Goal: Use online tool/utility: Utilize a website feature to perform a specific function

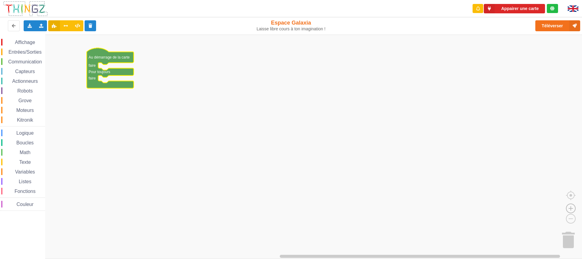
click at [571, 209] on image "Espace de travail de Blocky" at bounding box center [570, 195] width 29 height 38
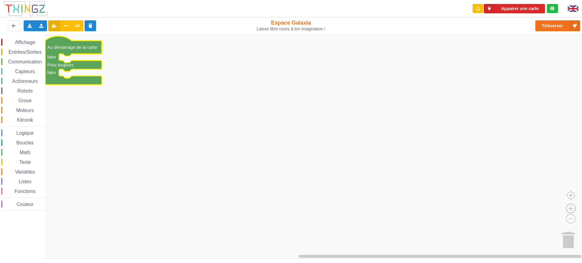
click at [571, 209] on image "Espace de travail de Blocky" at bounding box center [570, 195] width 29 height 38
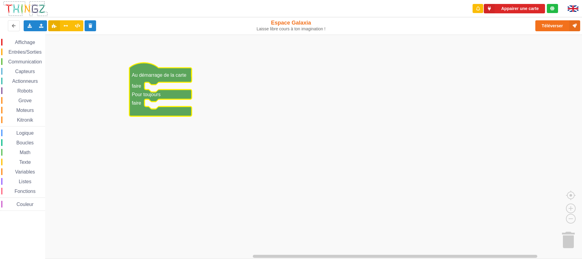
click at [246, 127] on rect "Espace de travail de Blocky" at bounding box center [293, 147] width 586 height 224
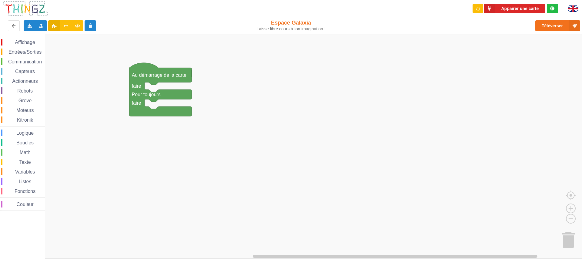
click at [29, 53] on span "Entrées/Sorties" at bounding box center [25, 51] width 35 height 5
click at [10, 120] on div "Affichage Entrées/Sorties Communication Capteurs Actionneurs Robots Grove Moteu…" at bounding box center [293, 147] width 586 height 224
click at [30, 52] on span "Entrées/Sorties" at bounding box center [25, 51] width 35 height 5
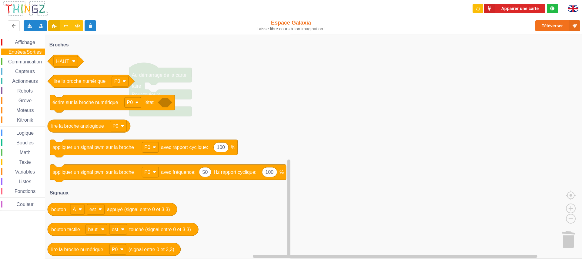
click at [35, 134] on div "Logique" at bounding box center [23, 132] width 44 height 7
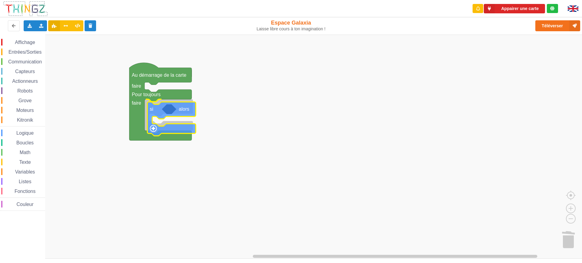
click at [181, 115] on div "Affichage Entrées/Sorties Communication Capteurs Actionneurs Robots Grove Moteu…" at bounding box center [293, 147] width 586 height 224
click at [26, 50] on span "Entrées/Sorties" at bounding box center [25, 51] width 35 height 5
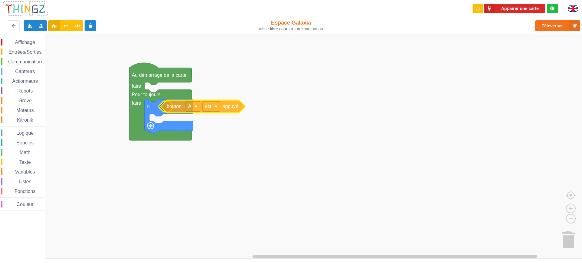
click at [173, 111] on div "Affichage Entrées/Sorties Communication Capteurs Actionneurs Robots Grove Moteu…" at bounding box center [293, 147] width 586 height 224
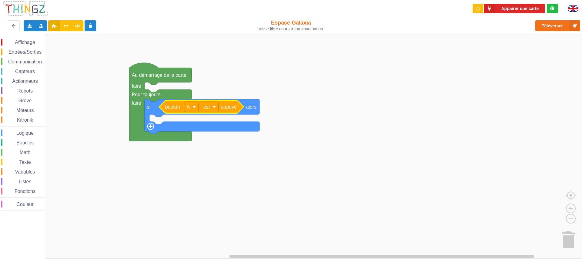
click at [23, 39] on div "Affichage" at bounding box center [23, 42] width 44 height 7
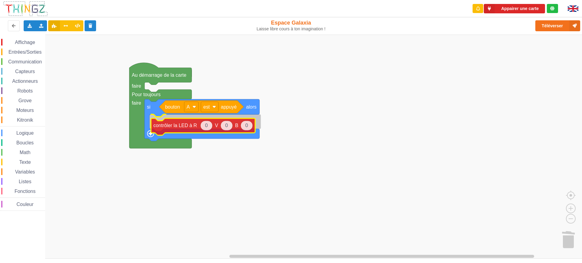
click at [182, 128] on div "Affichage Entrées/Sorties Communication Capteurs Actionneurs Robots Grove Moteu…" at bounding box center [293, 147] width 586 height 224
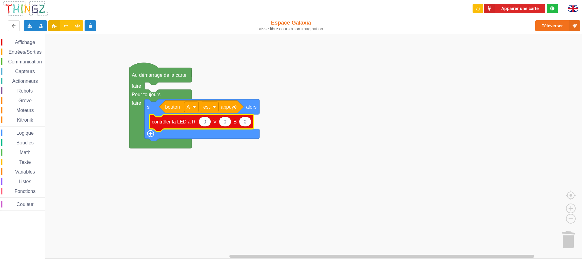
click at [204, 121] on text "0" at bounding box center [204, 121] width 3 height 5
type input "200"
click at [250, 122] on icon "Espace de travail de Blocky" at bounding box center [248, 122] width 12 height 10
type input "200"
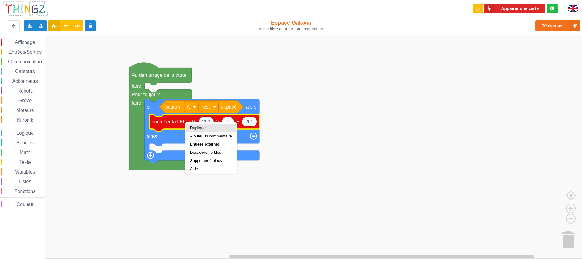
click at [195, 126] on div "Dupliquer" at bounding box center [211, 127] width 42 height 5
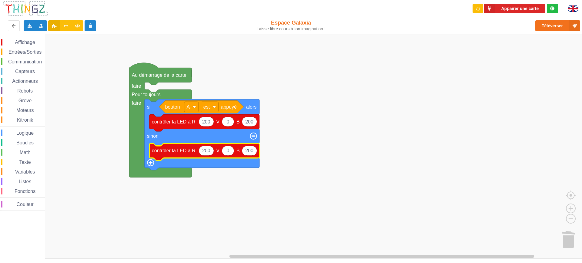
click at [207, 152] on text "200" at bounding box center [206, 150] width 8 height 5
type input "0"
click at [246, 192] on rect "Espace de travail de Blocky" at bounding box center [293, 147] width 586 height 224
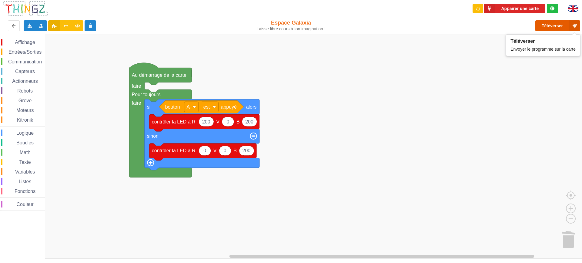
click at [553, 27] on button "Téléverser" at bounding box center [557, 25] width 45 height 11
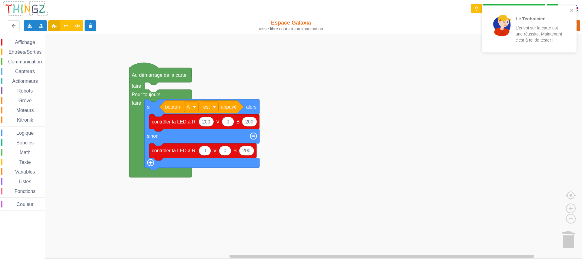
click at [25, 43] on span "Affichage" at bounding box center [25, 42] width 22 height 5
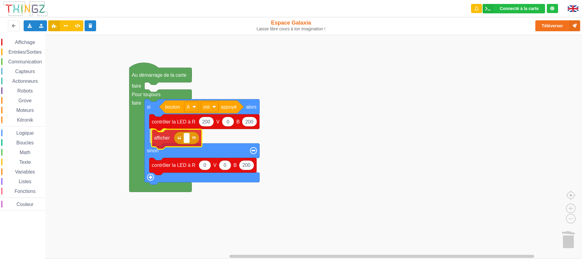
click at [157, 142] on div "Affichage Entrées/Sorties Communication Capteurs Actionneurs Robots Grove Moteu…" at bounding box center [293, 147] width 586 height 224
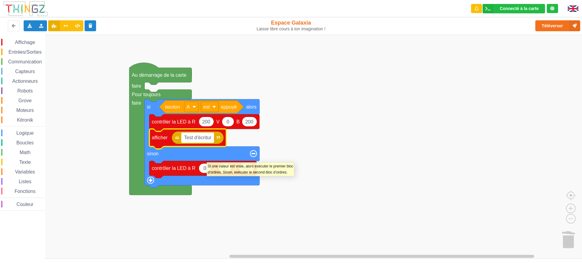
type input "Test d'écriture"
click at [301, 172] on rect "Espace de travail de Blocky" at bounding box center [293, 147] width 586 height 224
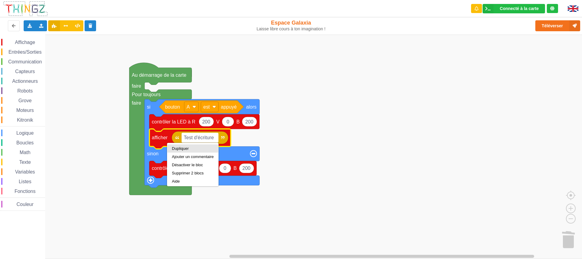
click at [178, 146] on div "Dupliquer" at bounding box center [192, 148] width 51 height 8
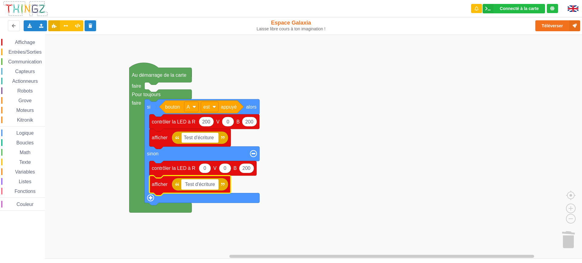
click at [194, 186] on input "Test d'écriture" at bounding box center [199, 184] width 37 height 10
type input "hgazfytafzyt"
click at [196, 187] on text "hgazfytafzyt" at bounding box center [197, 184] width 26 height 5
click at [194, 187] on input "hgazfytafzyt" at bounding box center [197, 184] width 33 height 10
type input "hgaz zerazeaz fytafzyt"
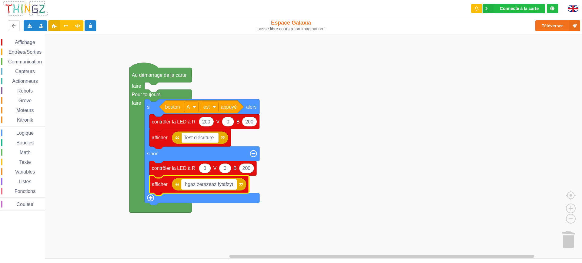
click at [234, 186] on input "hgaz zerazeaz fytafzyt" at bounding box center [208, 184] width 55 height 10
click at [392, 133] on rect "Espace de travail de Blocky" at bounding box center [293, 147] width 586 height 224
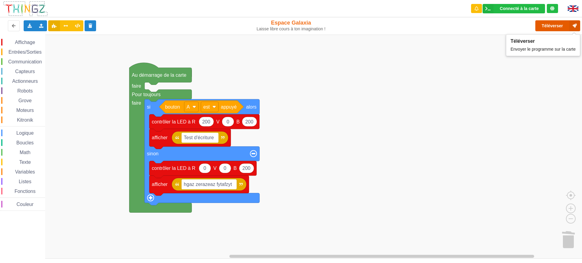
click at [552, 26] on button "Téléverser" at bounding box center [557, 25] width 45 height 11
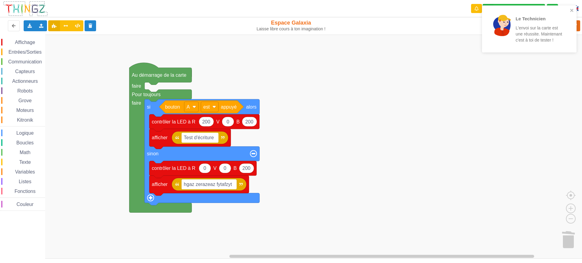
click at [30, 44] on span "Affichage" at bounding box center [25, 42] width 22 height 5
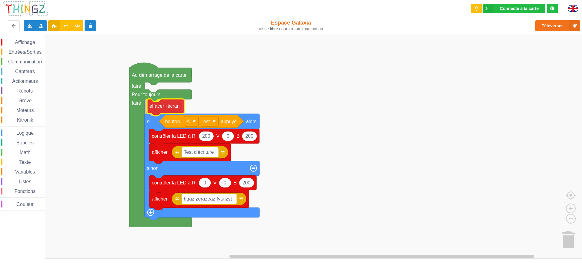
click at [159, 108] on div "Affichage Entrées/Sorties Communication Capteurs Actionneurs Robots Grove Moteu…" at bounding box center [293, 147] width 586 height 224
click at [25, 51] on span "Entrées/Sorties" at bounding box center [25, 51] width 35 height 5
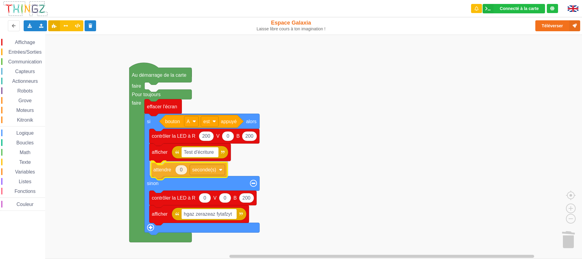
click at [162, 170] on div "Affichage Entrées/Sorties Communication Capteurs Actionneurs Robots Grove Moteu…" at bounding box center [293, 147] width 586 height 224
type input "1"
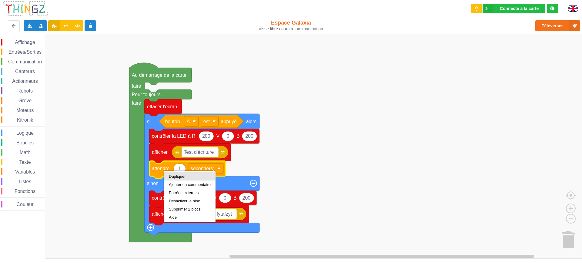
click at [174, 177] on div "Dupliquer" at bounding box center [190, 176] width 42 height 5
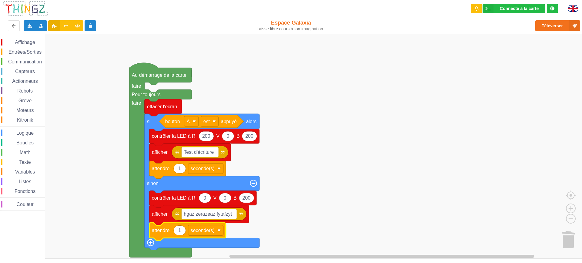
click at [180, 230] on text "1" at bounding box center [179, 230] width 3 height 5
click at [305, 209] on rect "Espace de travail de Blocky" at bounding box center [293, 147] width 586 height 224
click at [179, 230] on text "1" at bounding box center [179, 230] width 3 height 5
click at [305, 214] on rect "Espace de travail de Blocky" at bounding box center [293, 147] width 586 height 224
click at [28, 132] on span "Logique" at bounding box center [24, 132] width 19 height 5
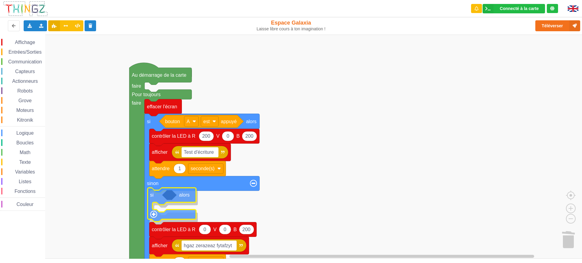
click at [156, 199] on div "Affichage Entrées/Sorties Communication Capteurs Actionneurs Robots Grove Moteu…" at bounding box center [293, 147] width 586 height 224
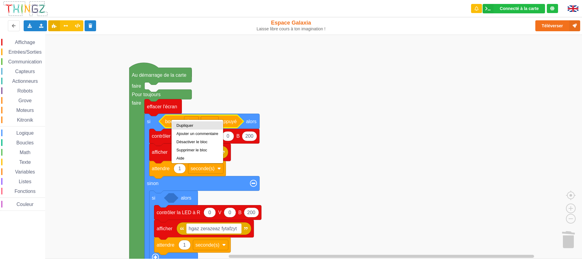
click at [185, 123] on div "Dupliquer" at bounding box center [197, 125] width 42 height 5
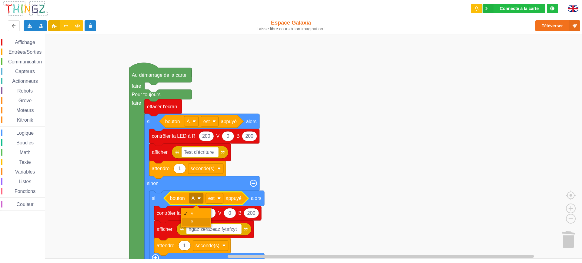
click at [192, 219] on div "B" at bounding box center [196, 222] width 28 height 8
click at [296, 188] on rect "Espace de travail de Blocky" at bounding box center [293, 147] width 586 height 224
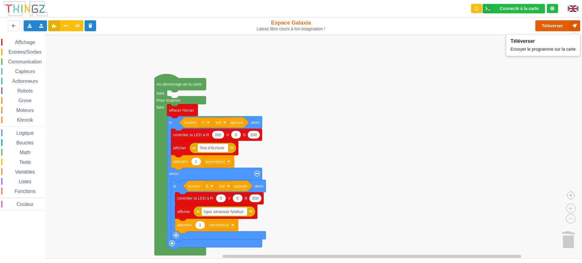
click at [552, 29] on button "Téléverser" at bounding box center [557, 25] width 45 height 11
click at [24, 70] on span "Capteurs" at bounding box center [25, 71] width 22 height 5
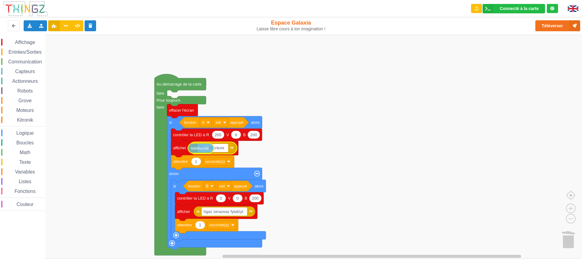
click at [202, 150] on div "Affichage Entrées/Sorties Communication Capteurs Actionneurs Robots Grove Moteu…" at bounding box center [293, 147] width 586 height 224
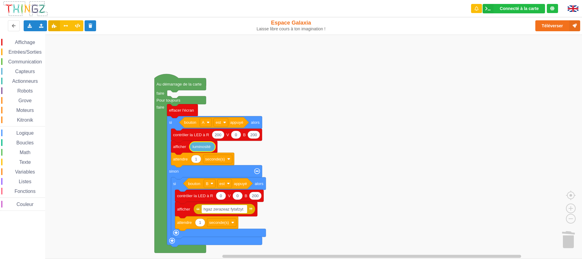
click at [323, 171] on rect "Espace de travail de Blocky" at bounding box center [293, 147] width 586 height 224
click at [25, 100] on span "Grove" at bounding box center [25, 100] width 15 height 5
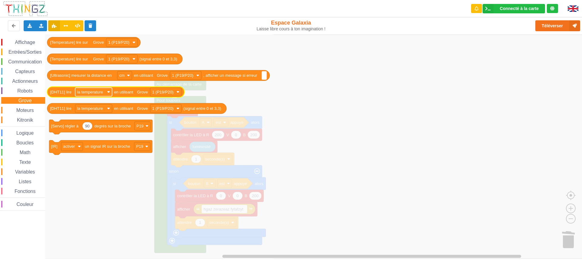
click at [103, 91] on text "la temperature" at bounding box center [90, 92] width 26 height 5
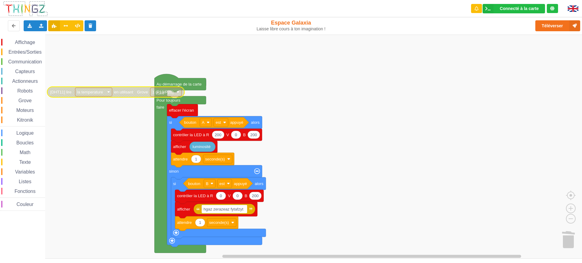
click at [110, 93] on image "Espace de travail de Blocky" at bounding box center [108, 91] width 3 height 3
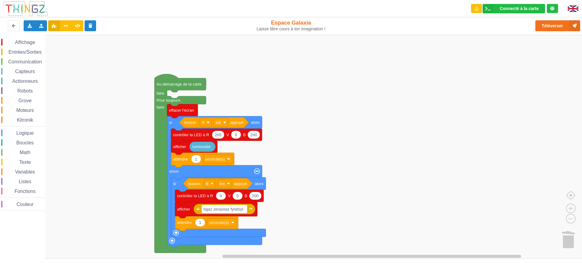
click at [25, 99] on span "Grove" at bounding box center [25, 100] width 15 height 5
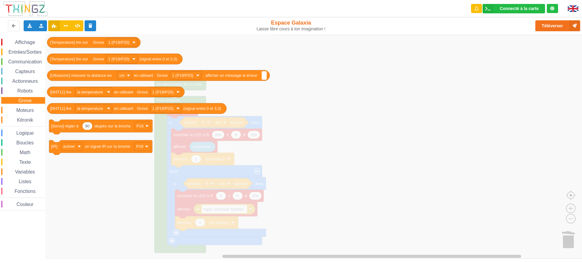
click at [34, 99] on div "Grove" at bounding box center [23, 100] width 44 height 7
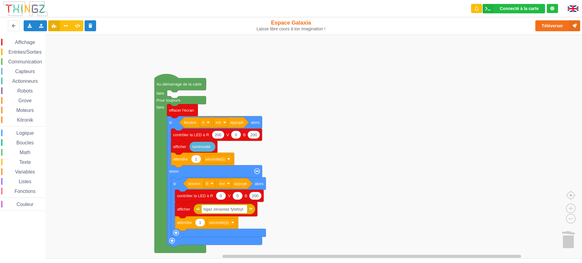
click at [34, 99] on div "Grove" at bounding box center [23, 100] width 44 height 7
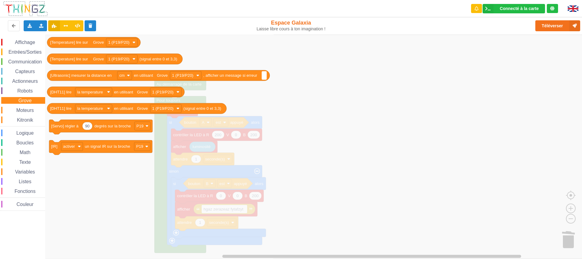
click at [35, 96] on div "Affichage Entrées/Sorties Communication Capteurs Actionneurs Robots Grove Moteu…" at bounding box center [22, 125] width 45 height 172
click at [161, 39] on icon "Espace de travail de Blocky" at bounding box center [160, 147] width 230 height 224
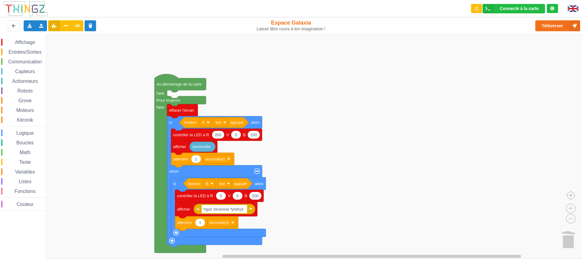
click at [306, 72] on rect "Espace de travail de Blocky" at bounding box center [293, 147] width 586 height 224
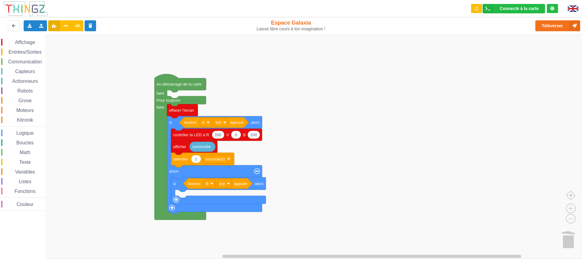
click at [25, 42] on span "Affichage" at bounding box center [25, 42] width 22 height 5
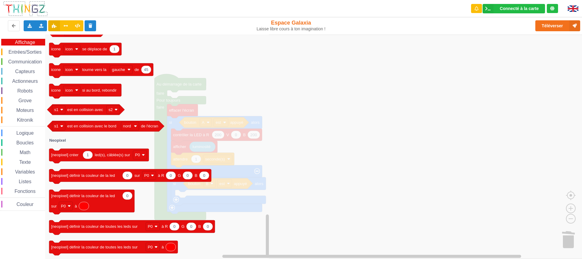
click at [352, 105] on rect "Espace de travail de Blocky" at bounding box center [293, 147] width 586 height 224
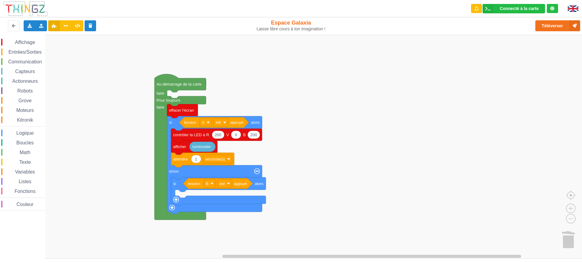
click at [28, 85] on div "Affichage Entrées/Sorties Communication Capteurs Actionneurs Robots Grove Moteu…" at bounding box center [22, 125] width 45 height 172
click at [30, 83] on span "Actionneurs" at bounding box center [25, 81] width 28 height 5
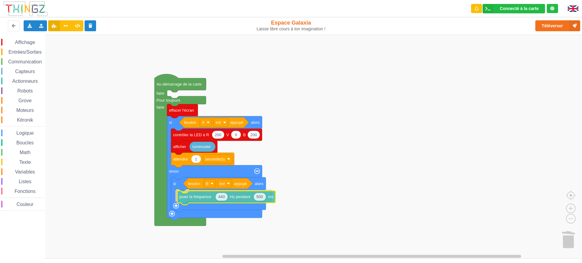
click at [193, 199] on div "Affichage Entrées/Sorties Communication Capteurs Actionneurs Robots Grove Moteu…" at bounding box center [293, 147] width 586 height 224
click at [353, 143] on rect "Espace de travail de Blocky" at bounding box center [293, 147] width 586 height 224
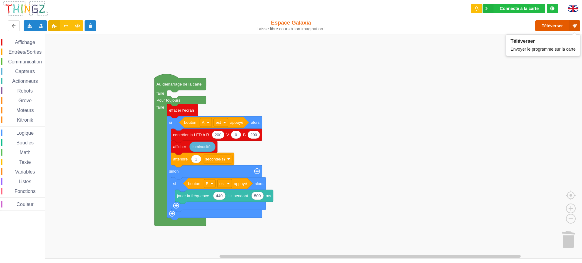
click at [551, 27] on button "Téléverser" at bounding box center [557, 25] width 45 height 11
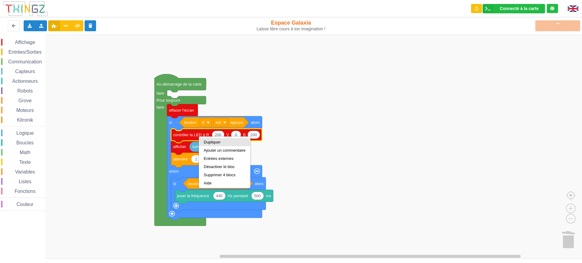
click at [214, 142] on div "Dupliquer" at bounding box center [225, 142] width 42 height 5
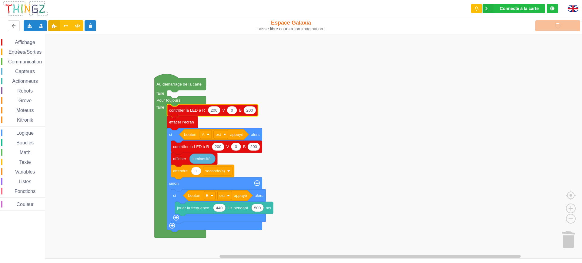
click at [314, 100] on rect "Espace de travail de Blocky" at bounding box center [293, 147] width 586 height 224
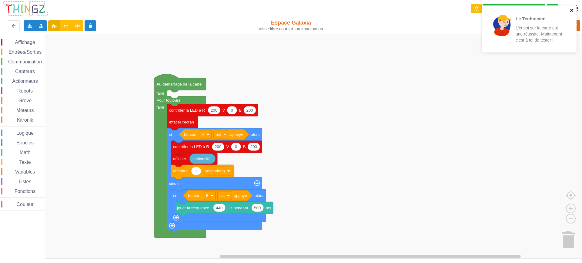
drag, startPoint x: 570, startPoint y: 9, endPoint x: 567, endPoint y: 12, distance: 3.7
click at [570, 9] on icon "close" at bounding box center [572, 10] width 4 height 5
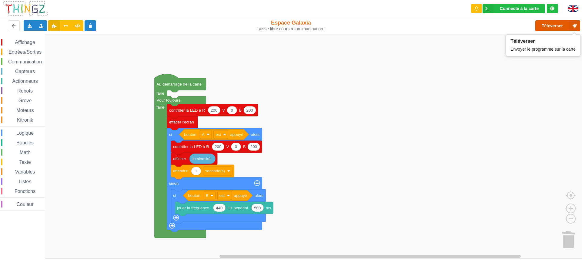
click at [543, 25] on button "Téléverser" at bounding box center [557, 25] width 45 height 11
click at [496, 57] on rect "Espace de travail de Blocky" at bounding box center [293, 147] width 586 height 224
click at [553, 26] on button "Téléverser" at bounding box center [557, 25] width 45 height 11
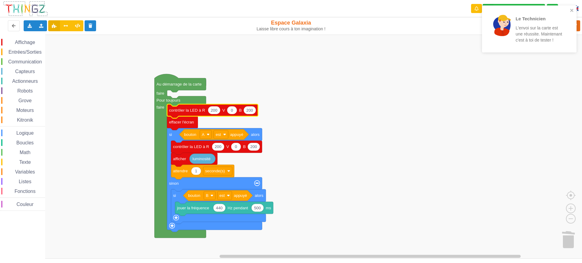
click at [216, 109] on text "200" at bounding box center [214, 110] width 7 height 5
type input "0"
click at [309, 109] on rect "Espace de travail de Blocky" at bounding box center [293, 147] width 586 height 224
click at [570, 9] on icon "close" at bounding box center [572, 10] width 4 height 5
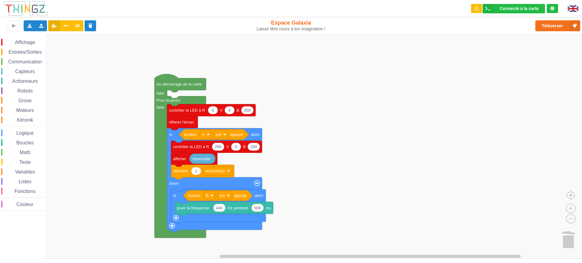
click at [563, 7] on div "Le Technicien L'envoi sur la carte est une réussite. Maintenant c'est à toi de …" at bounding box center [529, 5] width 97 height 2
click at [550, 26] on button "Téléverser" at bounding box center [557, 25] width 45 height 11
